Goal: Check status

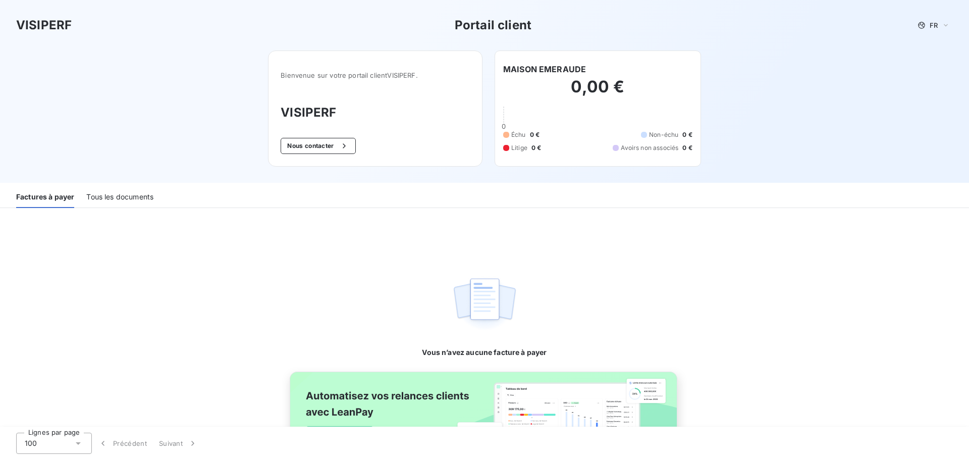
scroll to position [50, 0]
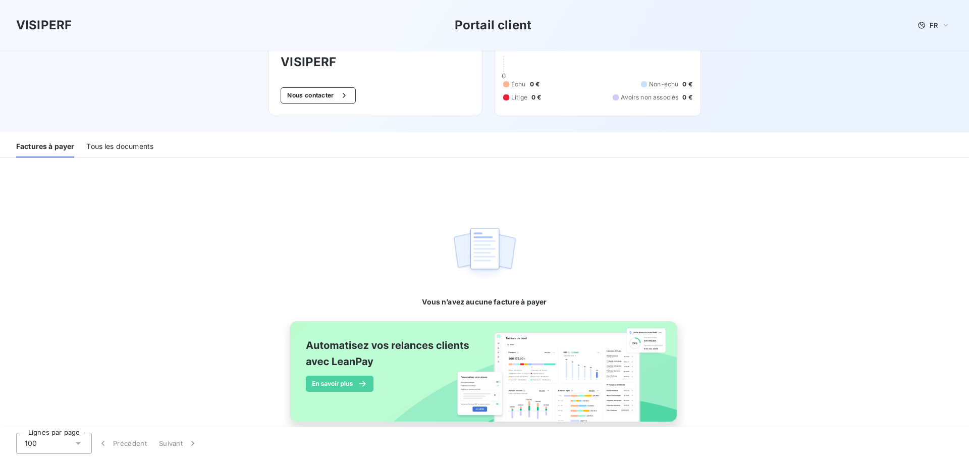
click at [133, 156] on div "Tous les documents" at bounding box center [119, 146] width 67 height 21
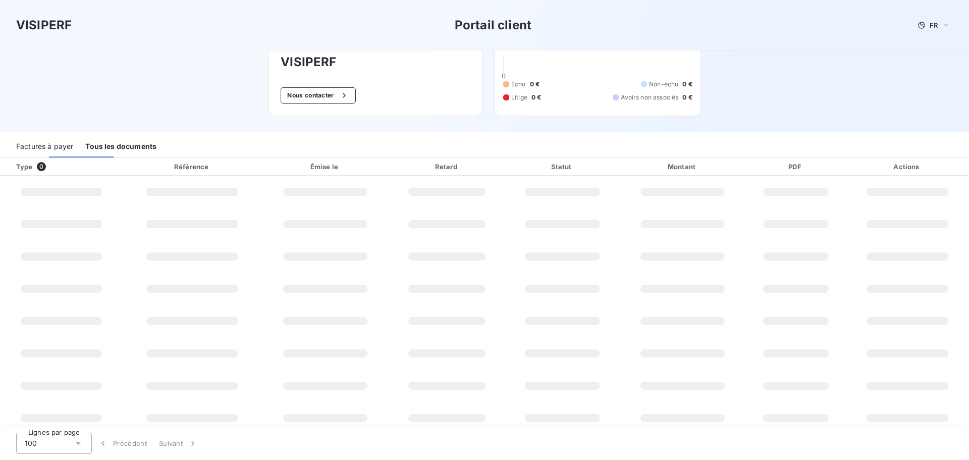
click at [136, 145] on div "Tous les documents" at bounding box center [120, 146] width 71 height 21
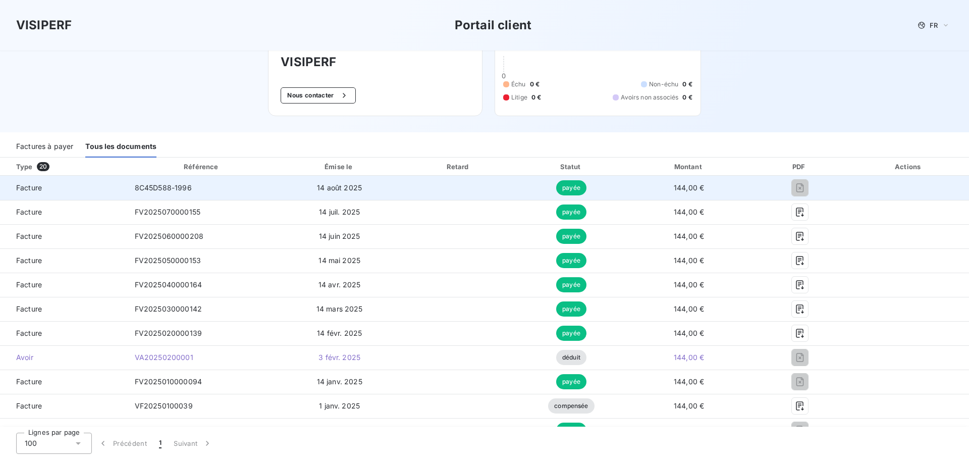
click at [157, 190] on span "8C45D588-1996" at bounding box center [163, 187] width 57 height 9
click at [26, 193] on td "Facture" at bounding box center [63, 188] width 127 height 24
click at [912, 196] on td at bounding box center [908, 188] width 121 height 24
click at [565, 186] on span "payée" at bounding box center [571, 187] width 30 height 15
click at [351, 191] on span "14 août 2025" at bounding box center [339, 187] width 45 height 9
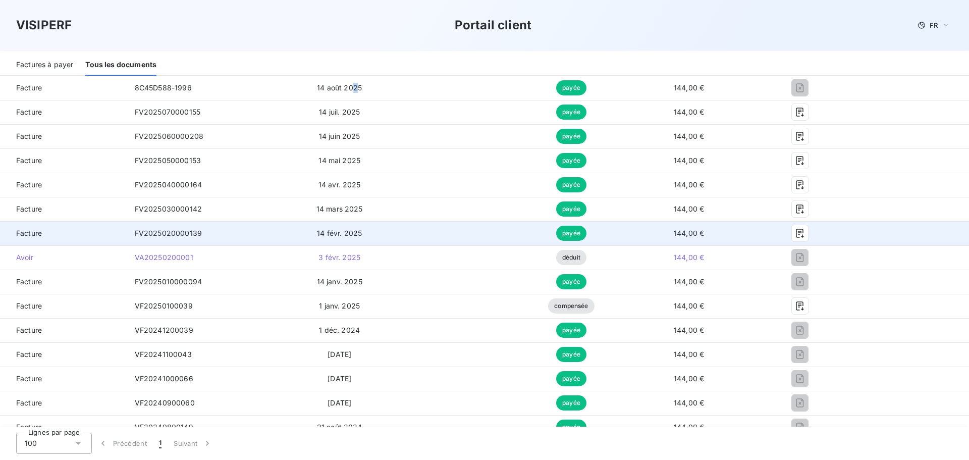
scroll to position [151, 0]
click at [560, 221] on td "payée" at bounding box center [572, 232] width 112 height 24
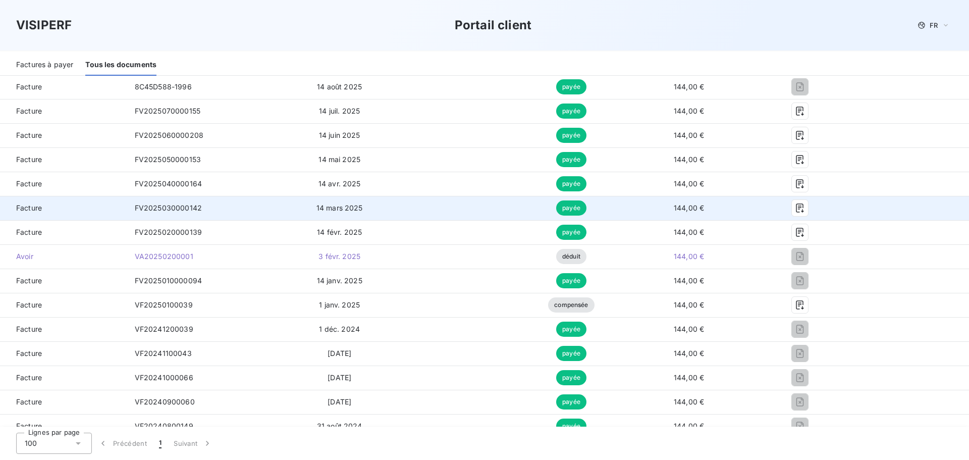
scroll to position [101, 0]
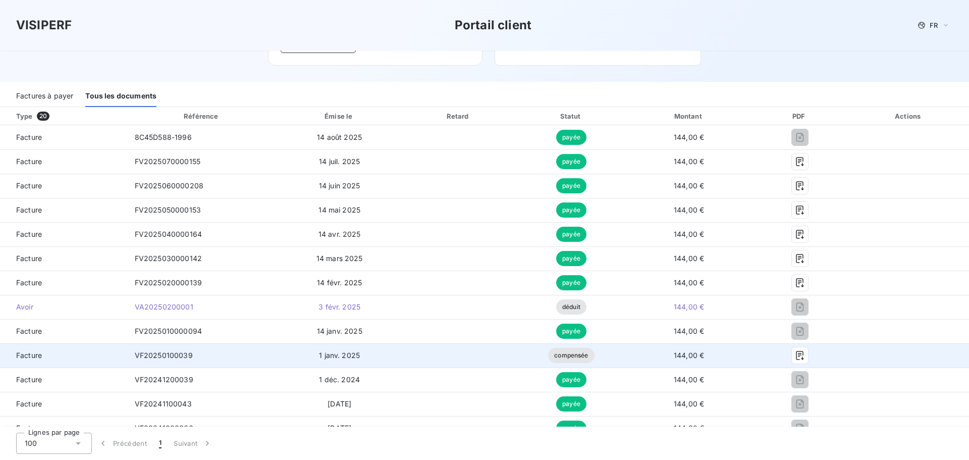
click at [576, 348] on span "compensée" at bounding box center [571, 355] width 46 height 15
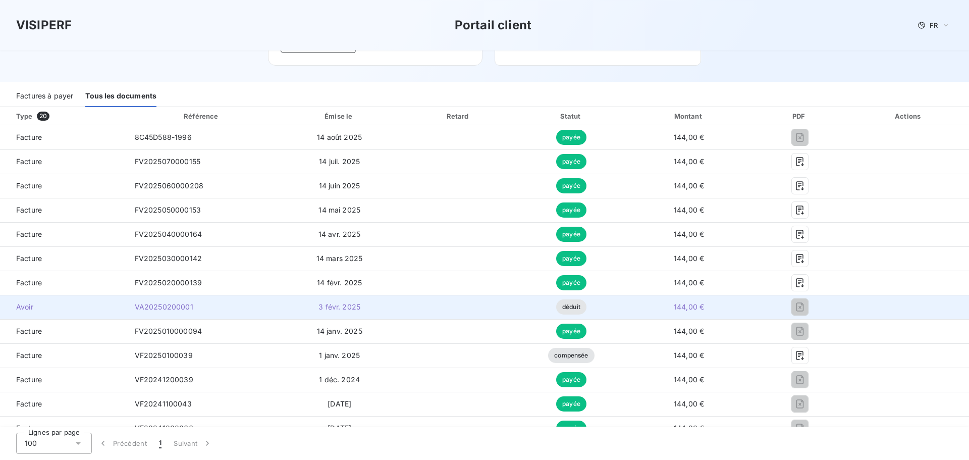
click at [573, 316] on td "déduit" at bounding box center [572, 307] width 112 height 24
click at [571, 302] on span "déduit" at bounding box center [571, 306] width 30 height 15
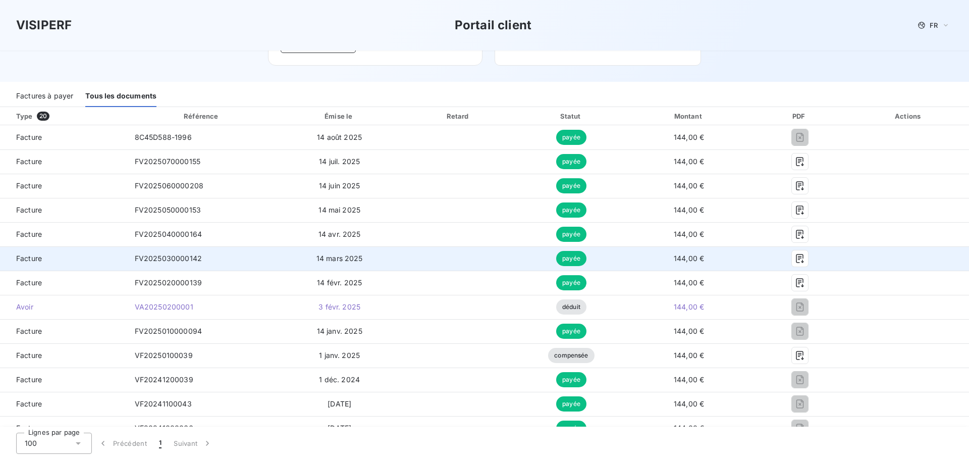
click at [571, 256] on span "payée" at bounding box center [571, 258] width 30 height 15
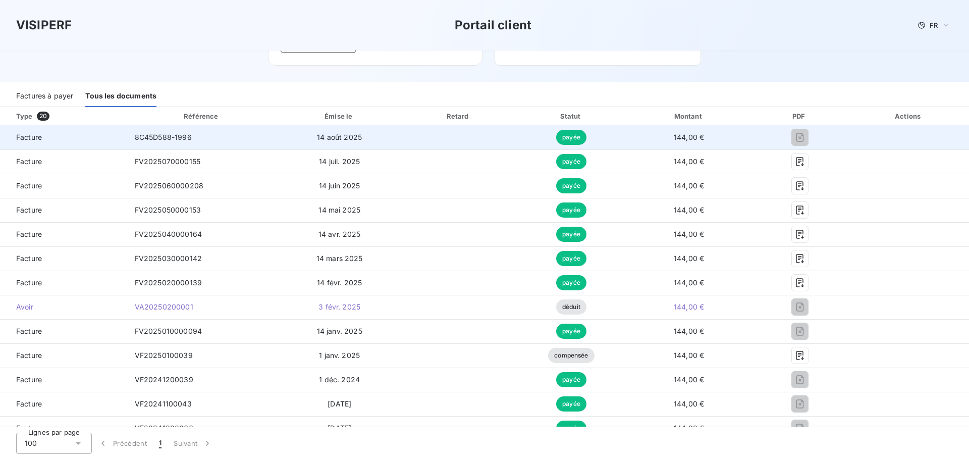
click at [570, 140] on span "payée" at bounding box center [571, 137] width 30 height 15
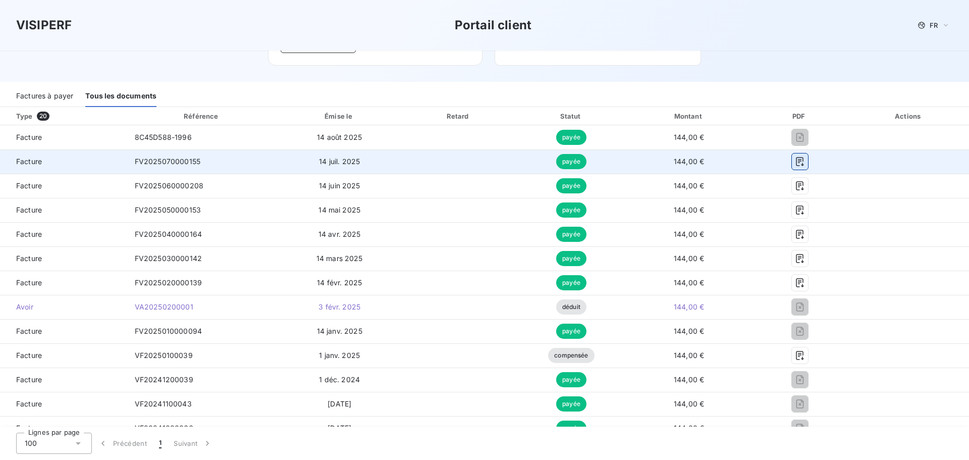
click at [795, 159] on icon "button" at bounding box center [800, 161] width 10 height 10
